Goal: Communication & Community: Answer question/provide support

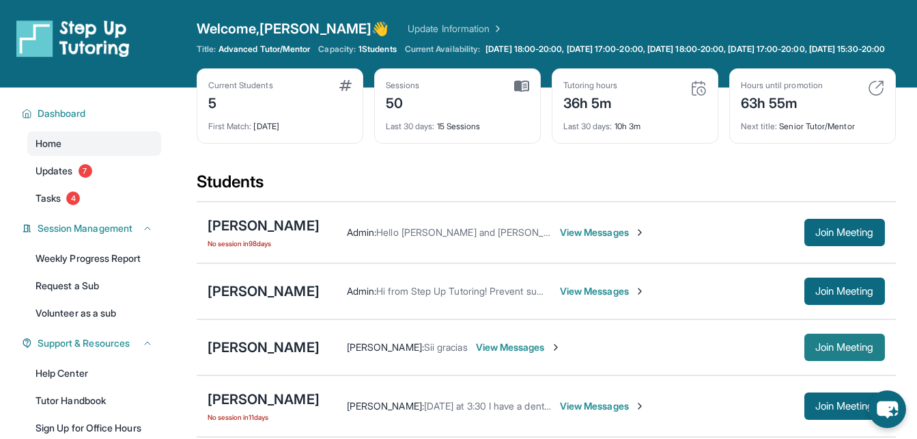
click at [820, 351] on span "Join Meeting" at bounding box center [845, 347] width 59 height 8
click at [476, 182] on div "Students" at bounding box center [547, 186] width 700 height 30
click at [443, 169] on div "Current Students 5 First Match : 4 months ago Sessions 50 Last 30 days : 15 Ses…" at bounding box center [547, 119] width 700 height 102
click at [420, 164] on div "Current Students 5 First Match : 4 months ago Sessions 50 Last 30 days : 15 Ses…" at bounding box center [547, 119] width 700 height 102
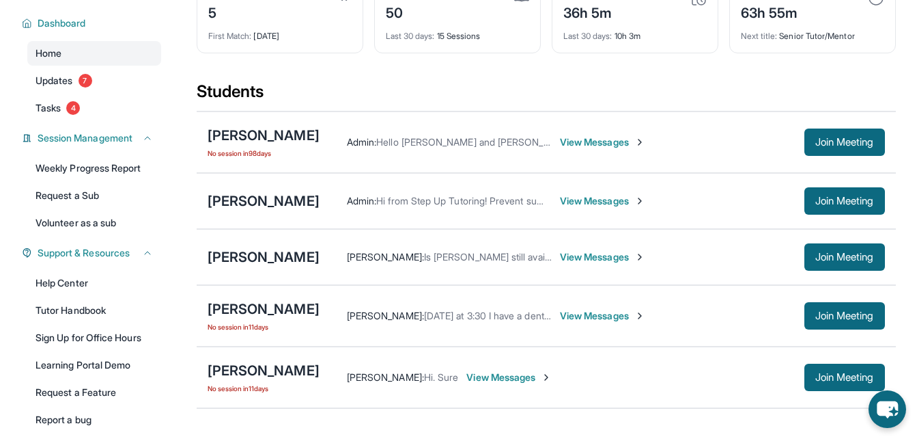
click at [560, 264] on span "View Messages" at bounding box center [602, 257] width 85 height 14
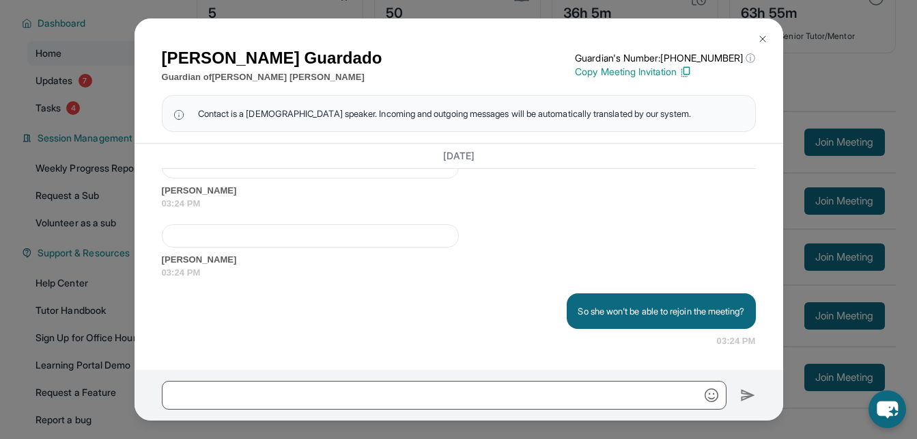
scroll to position [18155, 0]
click at [810, 197] on div "Maria Guardado Guardian of Emily Portillo Guardian's Number: +12137881611 ⓘ Thi…" at bounding box center [458, 219] width 917 height 439
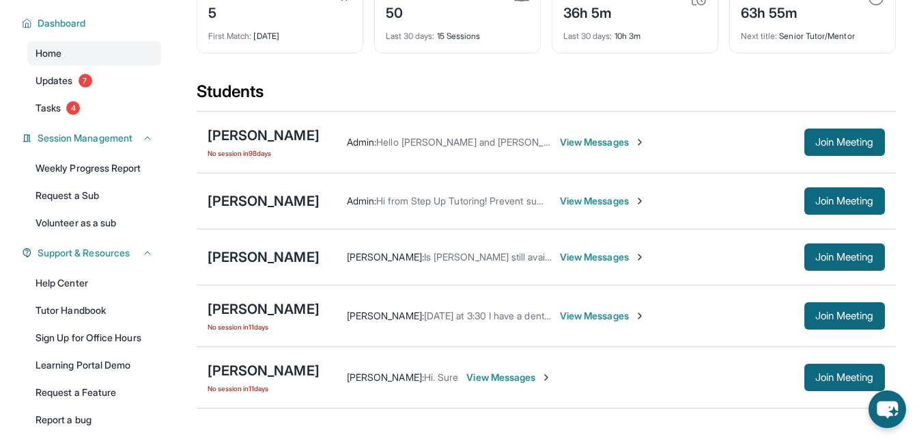
click at [239, 263] on div "[PERSON_NAME]" at bounding box center [264, 256] width 112 height 19
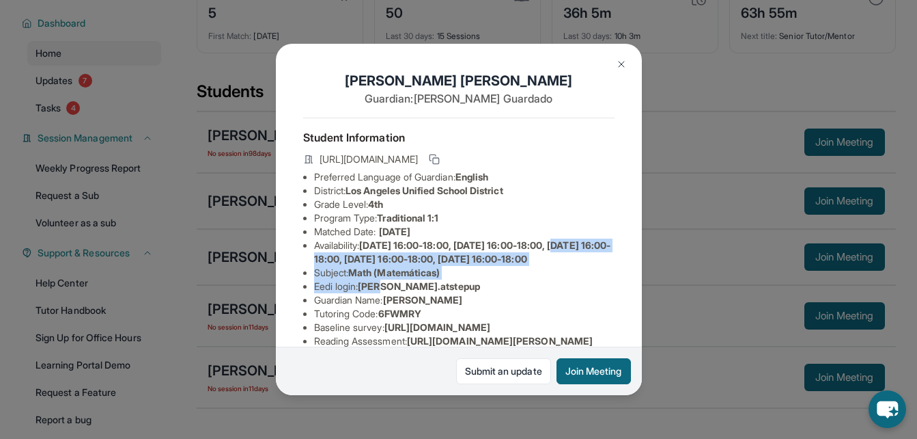
drag, startPoint x: 224, startPoint y: 268, endPoint x: 384, endPoint y: 314, distance: 166.1
click at [384, 314] on div "Emily Portillo Guardian: Maria Guardado Student Information https://student-por…" at bounding box center [458, 219] width 917 height 439
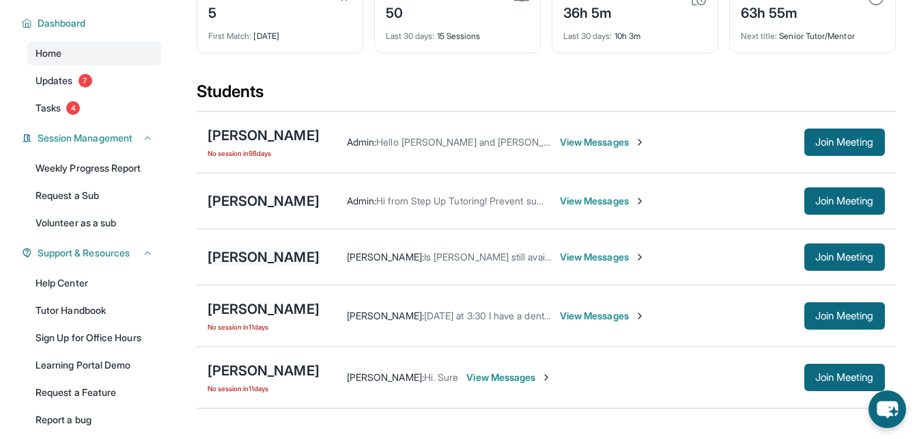
click at [230, 266] on div "[PERSON_NAME]" at bounding box center [264, 256] width 112 height 19
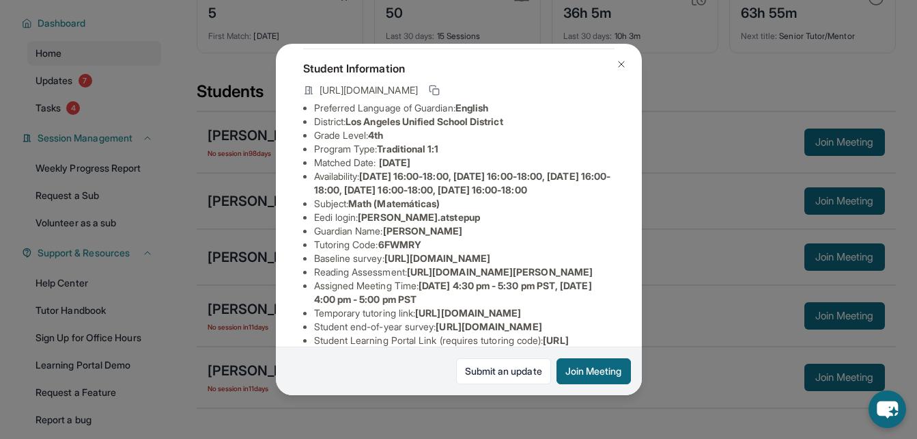
scroll to position [0, 0]
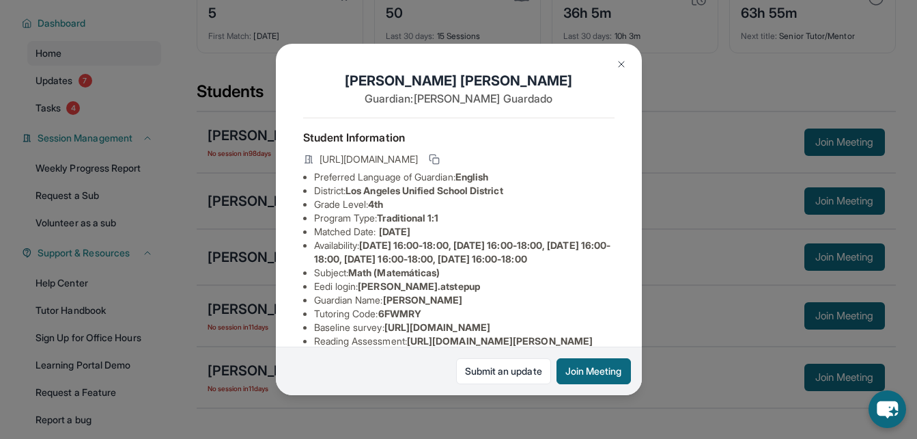
click at [669, 271] on div "Emily Portillo Guardian: Maria Guardado Student Information https://student-por…" at bounding box center [458, 219] width 917 height 439
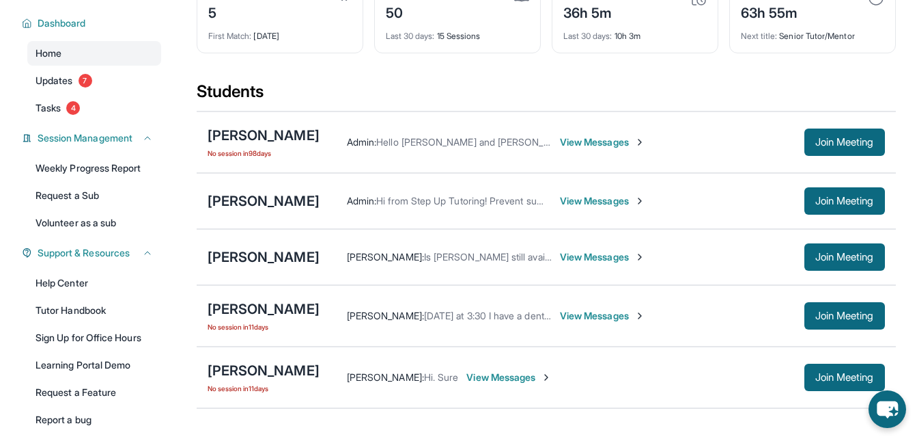
click at [560, 264] on span "View Messages" at bounding box center [602, 257] width 85 height 14
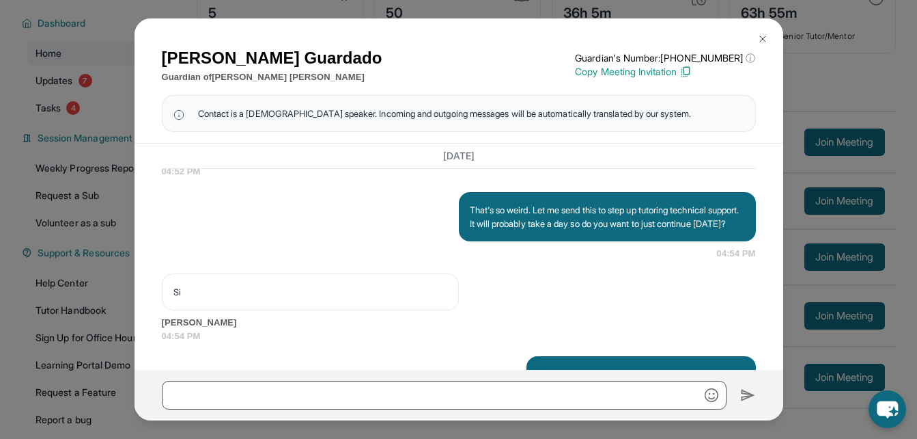
scroll to position [18237, 0]
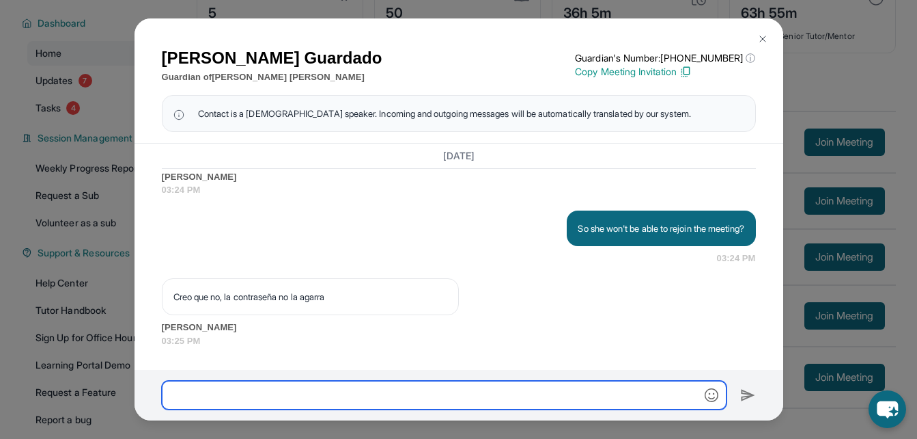
click at [489, 390] on input "text" at bounding box center [444, 395] width 565 height 29
paste input "**********"
type input "**********"
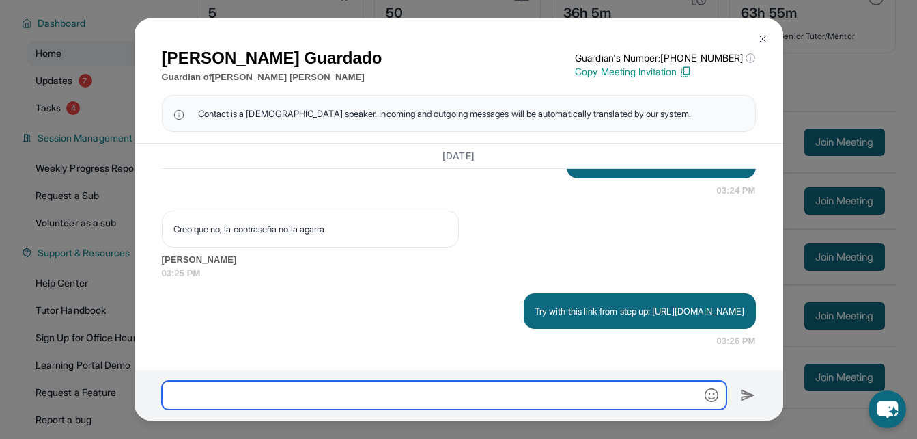
scroll to position [18319, 0]
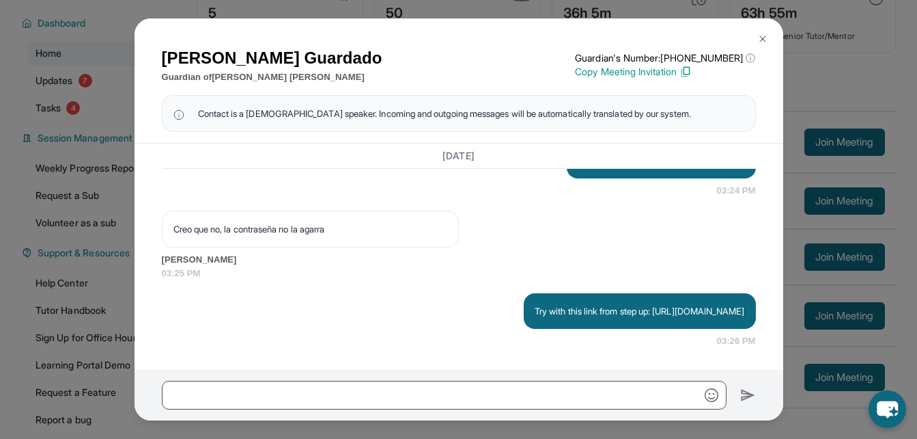
click at [851, 230] on div "Maria Guardado Guardian of Emily Portillo Guardian's Number: +12137881611 ⓘ Thi…" at bounding box center [458, 219] width 917 height 439
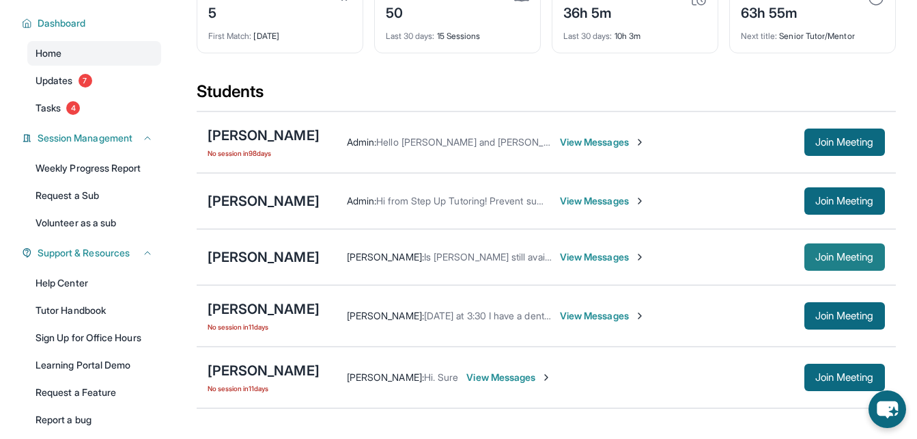
click at [821, 261] on span "Join Meeting" at bounding box center [845, 257] width 59 height 8
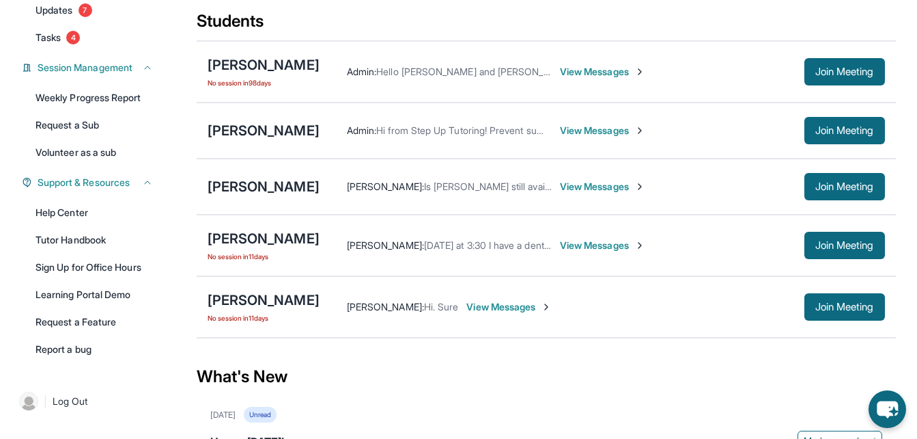
scroll to position [174, 0]
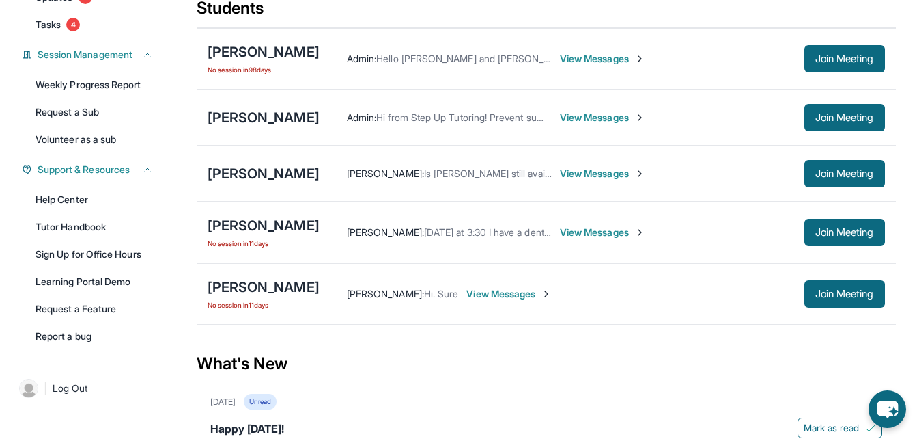
click at [525, 176] on div "Karen Huang : Is Emily still available? View Messages Join Meeting" at bounding box center [603, 173] width 566 height 27
click at [560, 180] on span "View Messages" at bounding box center [602, 174] width 85 height 14
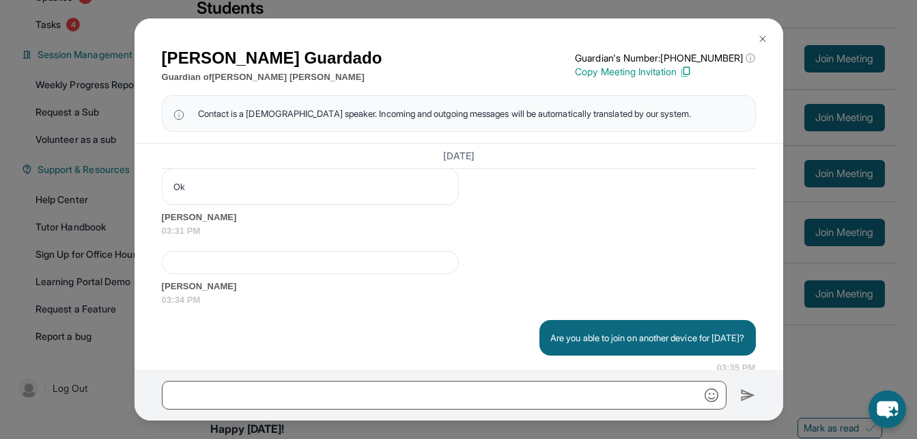
scroll to position [19005, 0]
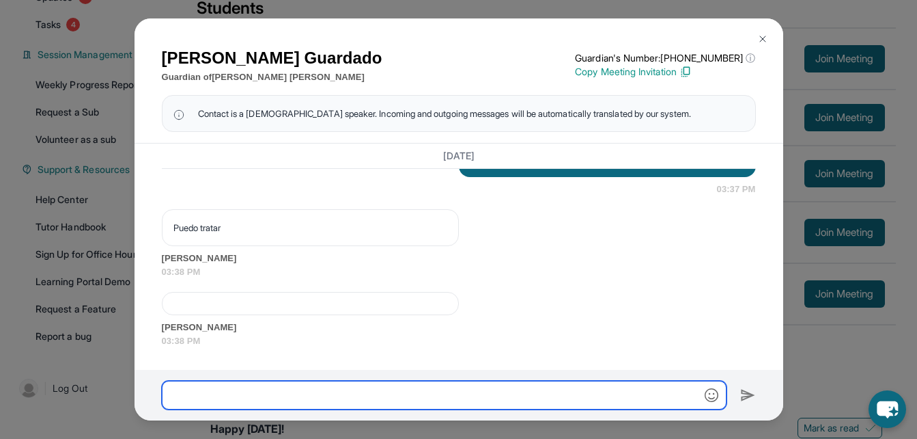
click at [334, 398] on input "text" at bounding box center [444, 395] width 565 height 29
paste input "**********"
type input "**********"
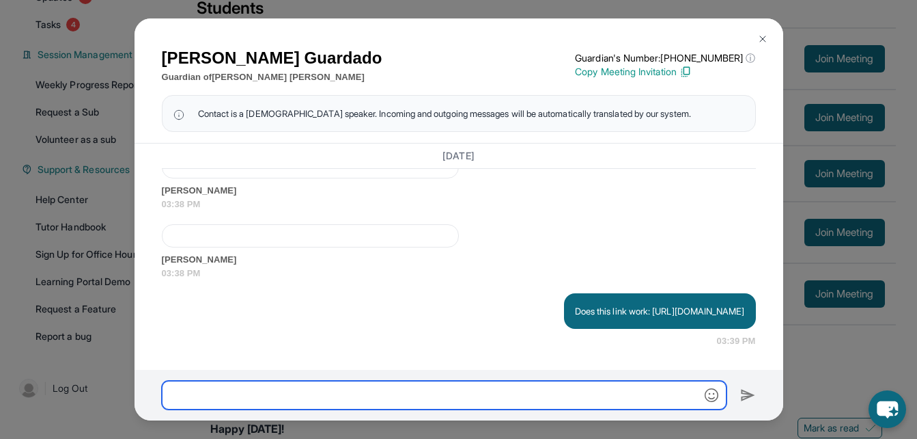
scroll to position [19074, 0]
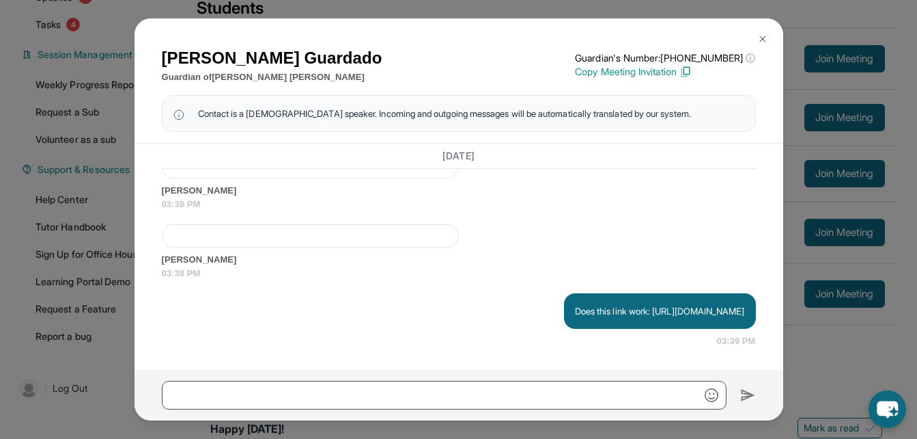
click at [763, 38] on img at bounding box center [763, 38] width 11 height 11
